Goal: Information Seeking & Learning: Find contact information

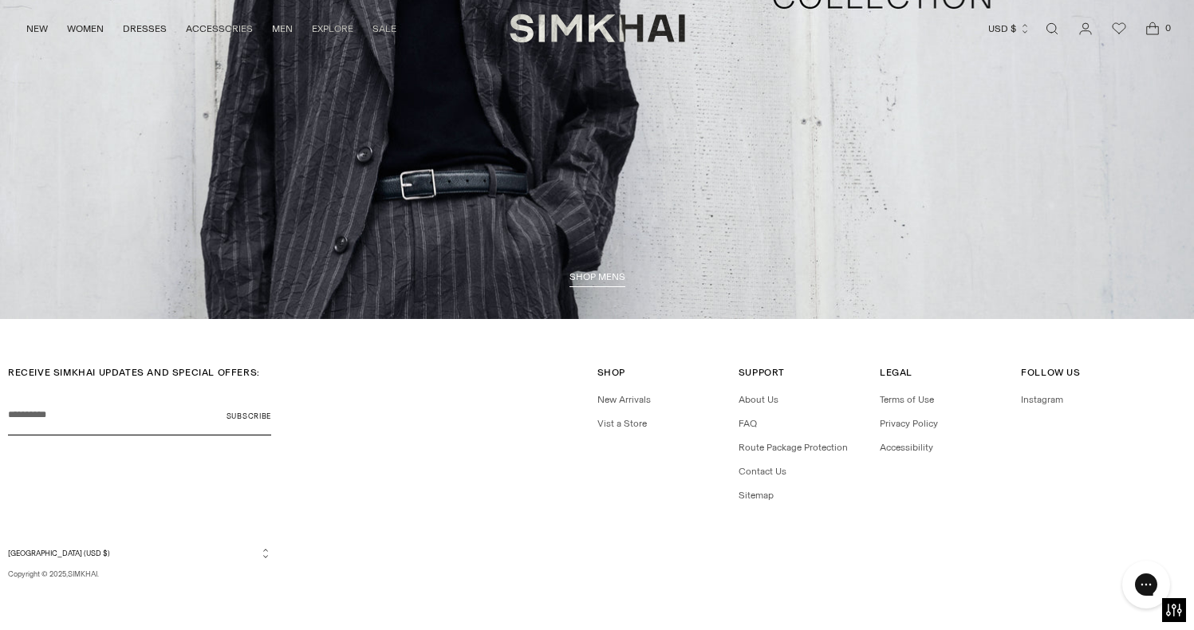
scroll to position [4264, 0]
click at [769, 469] on link "Contact Us" at bounding box center [762, 471] width 48 height 11
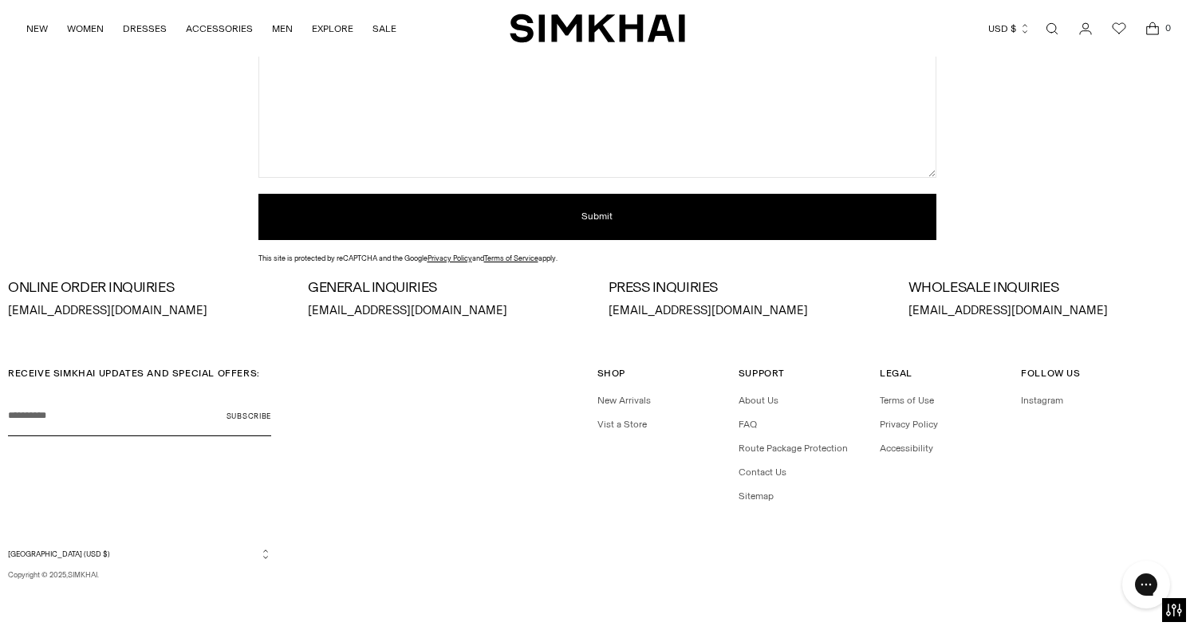
scroll to position [348, 0]
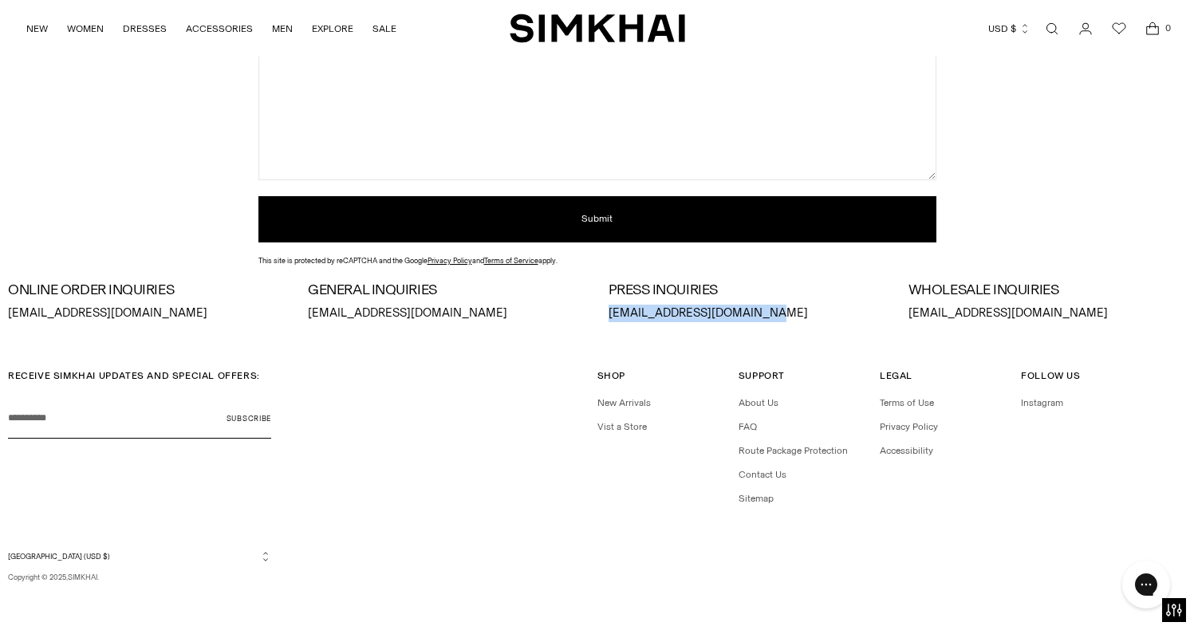
drag, startPoint x: 607, startPoint y: 311, endPoint x: 782, endPoint y: 311, distance: 175.4
click at [783, 311] on div "ONLINE ORDER INQUIRIES [EMAIL_ADDRESS][DOMAIN_NAME] GENERAL INQUIRIES [EMAIL_AD…" at bounding box center [597, 302] width 1178 height 40
copy p "[EMAIL_ADDRESS][DOMAIN_NAME]"
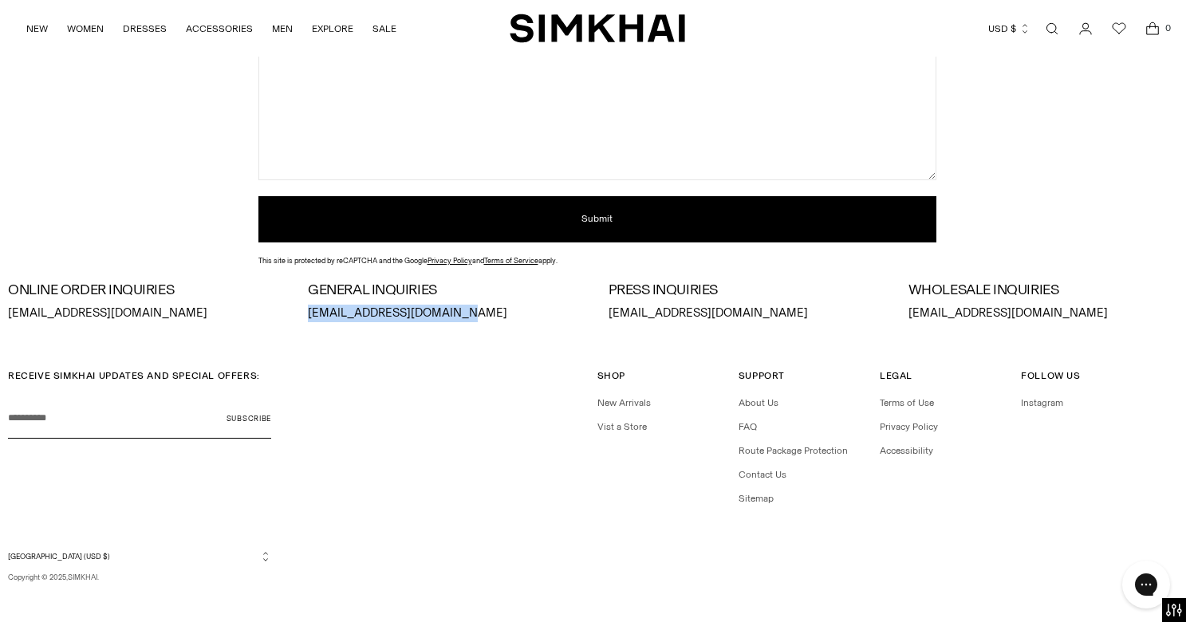
drag, startPoint x: 308, startPoint y: 310, endPoint x: 463, endPoint y: 313, distance: 155.5
click at [463, 313] on p "[EMAIL_ADDRESS][DOMAIN_NAME]" at bounding box center [446, 314] width 277 height 18
copy p "[EMAIL_ADDRESS][DOMAIN_NAME]"
